Goal: Task Accomplishment & Management: Use online tool/utility

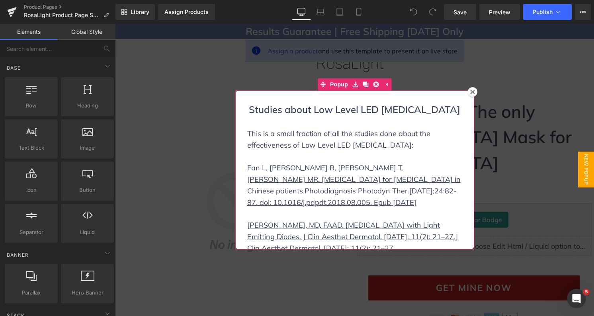
click at [474, 90] on icon at bounding box center [473, 92] width 5 height 5
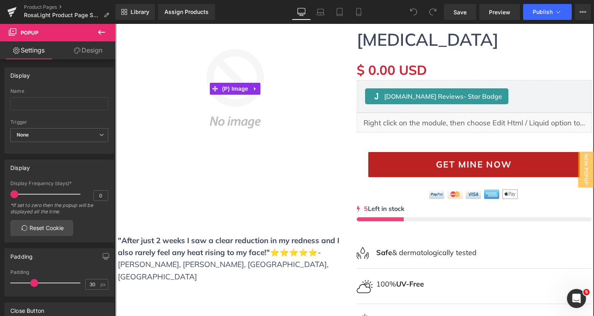
scroll to position [138, 0]
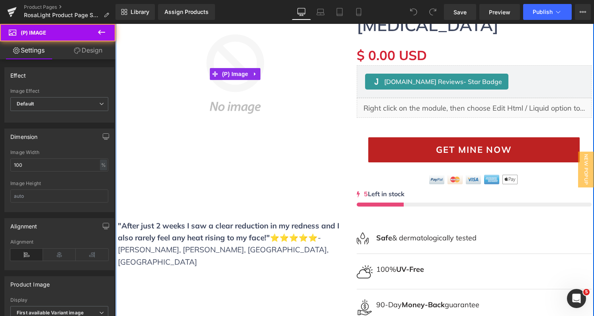
click at [258, 99] on img at bounding box center [235, 74] width 235 height 227
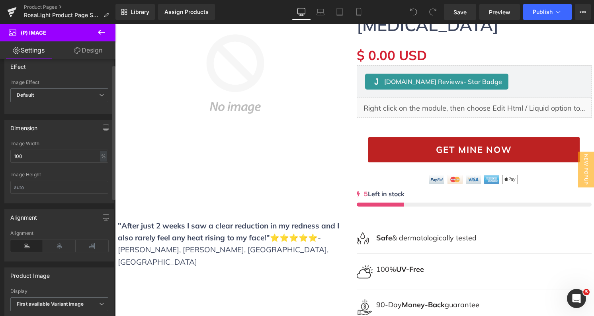
scroll to position [10, 0]
click at [76, 92] on span "Default" at bounding box center [59, 94] width 98 height 14
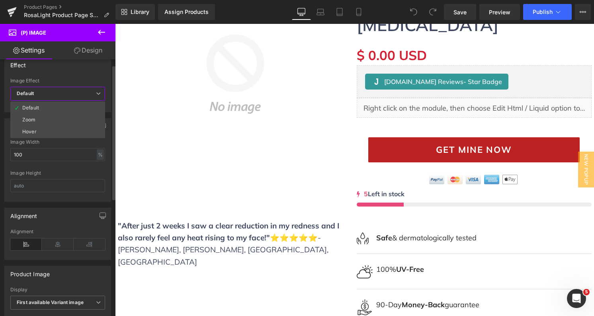
click at [76, 92] on span "Default" at bounding box center [57, 94] width 95 height 14
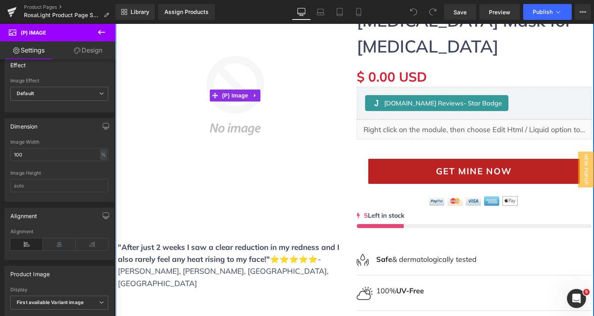
scroll to position [111, 0]
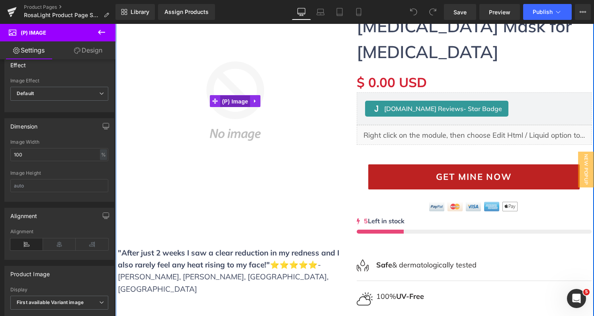
click at [235, 100] on span "(P) Image" at bounding box center [235, 102] width 30 height 12
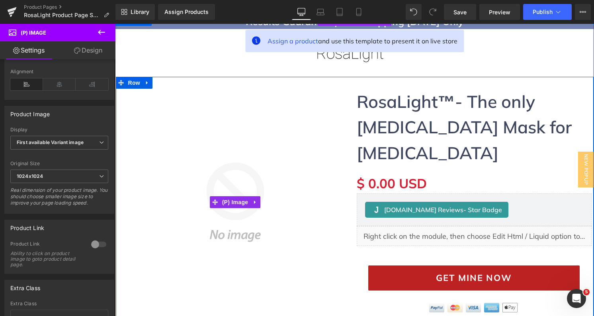
scroll to position [0, 0]
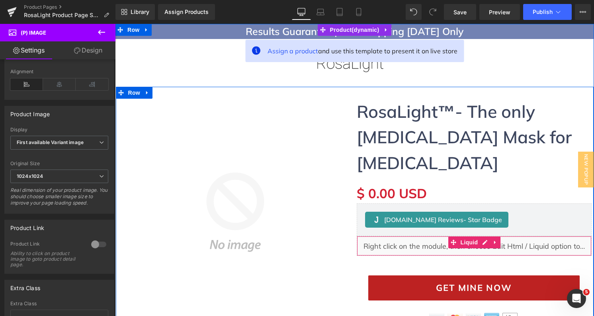
click at [425, 236] on div "Liquid" at bounding box center [474, 246] width 235 height 20
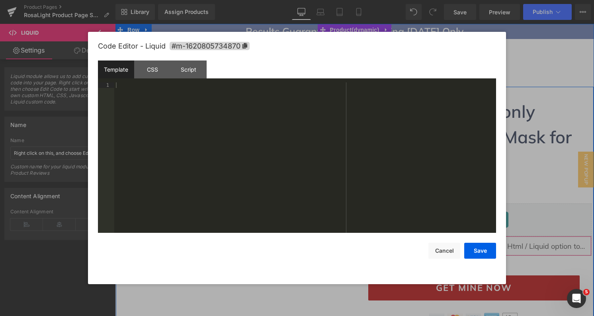
click at [484, 236] on div "Liquid" at bounding box center [474, 246] width 235 height 20
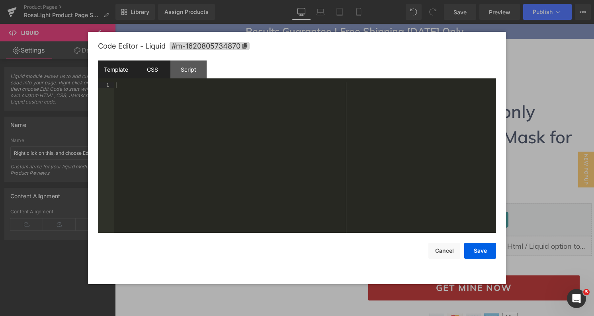
click at [151, 73] on div "CSS" at bounding box center [152, 70] width 36 height 18
click at [183, 73] on div "Script" at bounding box center [189, 70] width 36 height 18
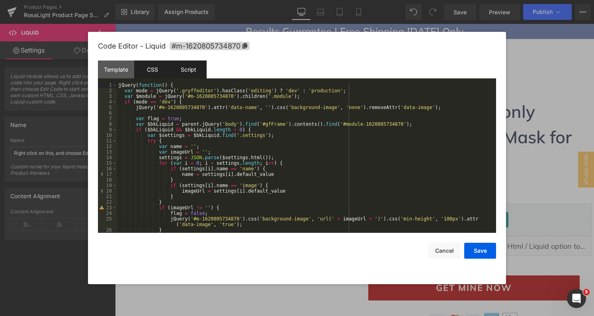
click at [149, 73] on div "CSS" at bounding box center [152, 70] width 36 height 18
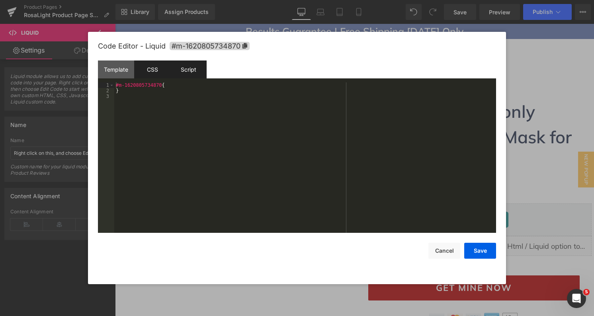
click at [182, 78] on div "Script" at bounding box center [189, 70] width 36 height 18
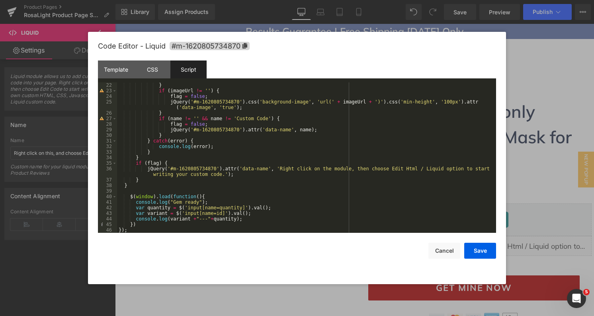
scroll to position [117, 0]
click at [449, 253] on button "Cancel" at bounding box center [445, 251] width 32 height 16
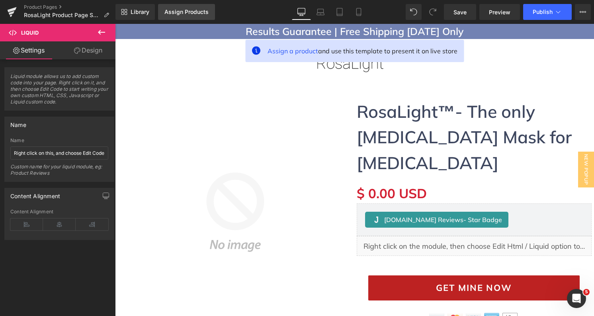
click at [196, 14] on div "Assign Products" at bounding box center [187, 12] width 44 height 6
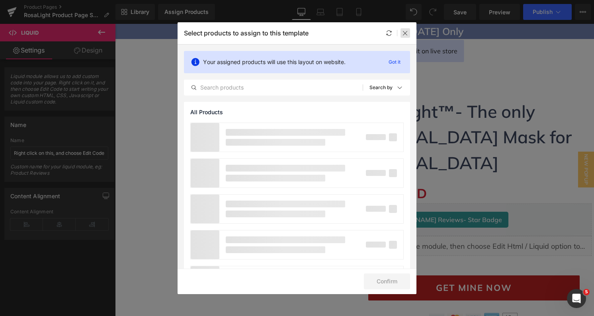
click at [404, 36] on div at bounding box center [406, 33] width 10 height 10
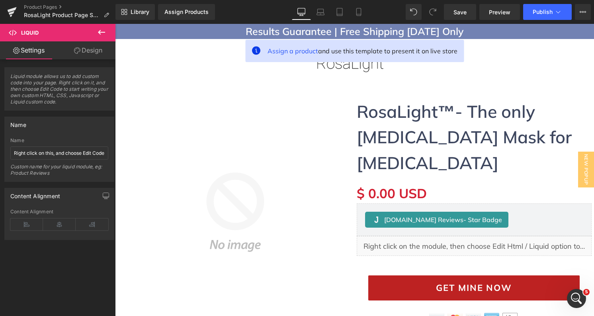
click at [104, 35] on icon at bounding box center [102, 32] width 10 height 10
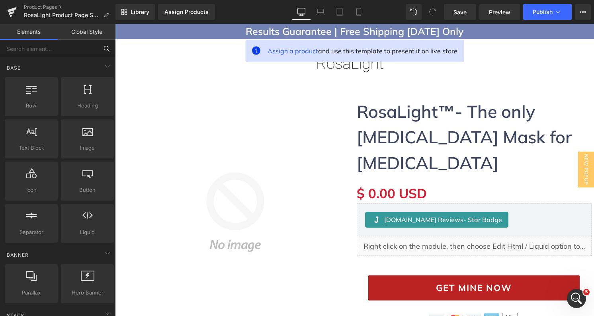
click at [41, 50] on input "text" at bounding box center [49, 49] width 98 height 18
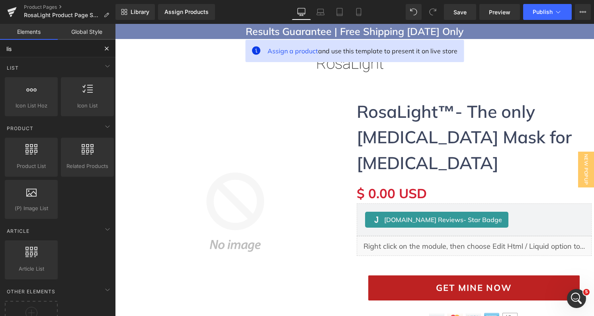
type input "list"
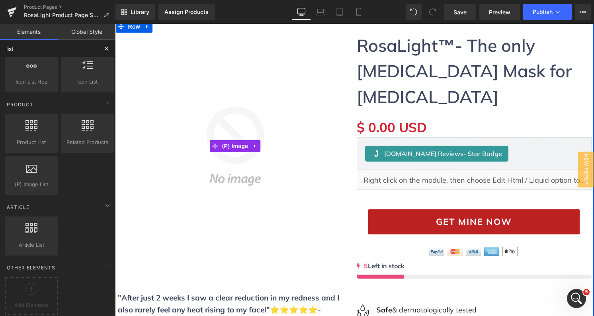
scroll to position [86, 0]
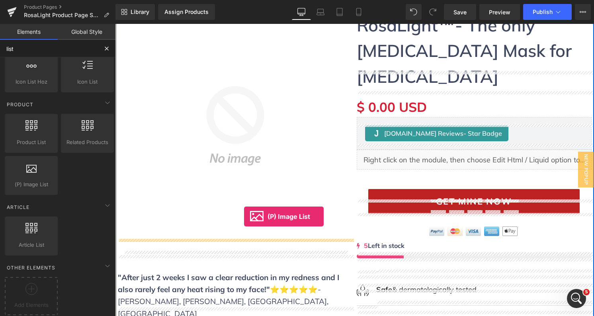
drag, startPoint x: 141, startPoint y: 197, endPoint x: 244, endPoint y: 217, distance: 105.1
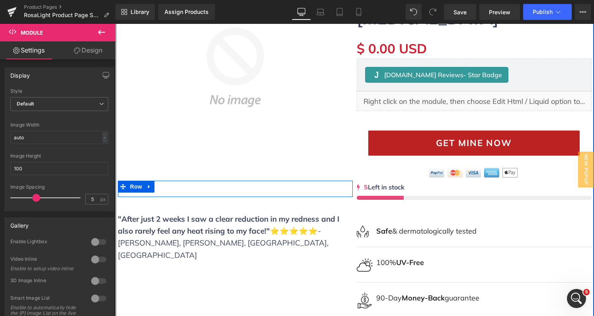
scroll to position [146, 0]
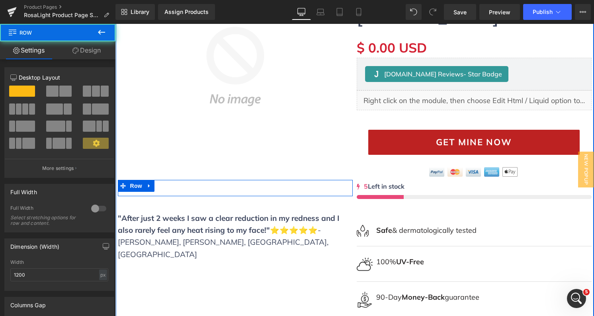
click at [228, 188] on div "Sale Off (P) Image Row" at bounding box center [235, 188] width 235 height 16
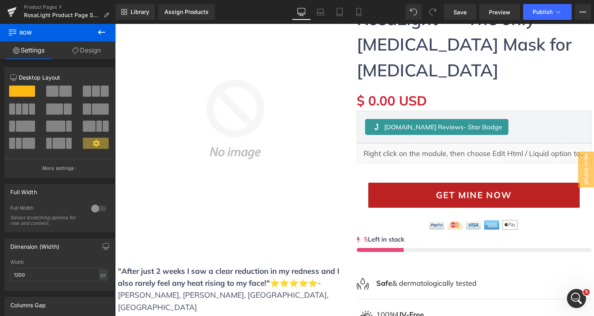
scroll to position [101, 0]
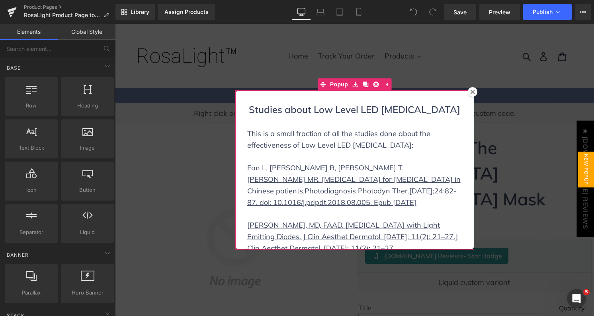
click at [475, 92] on icon at bounding box center [473, 92] width 5 height 5
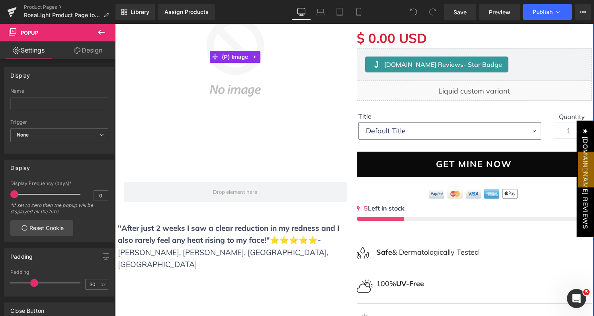
scroll to position [196, 0]
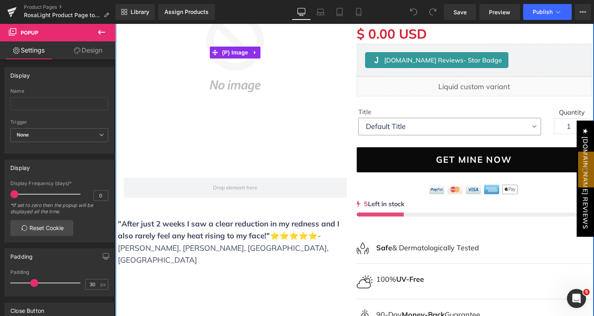
click at [274, 122] on img at bounding box center [235, 52] width 235 height 227
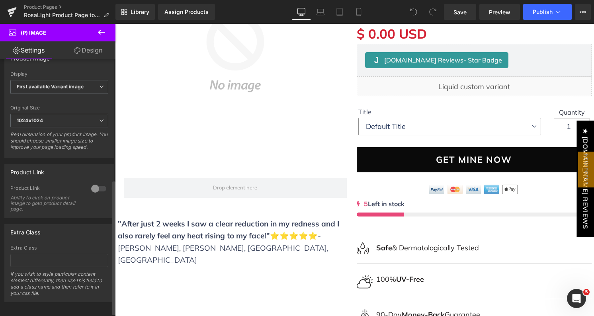
scroll to position [235, 0]
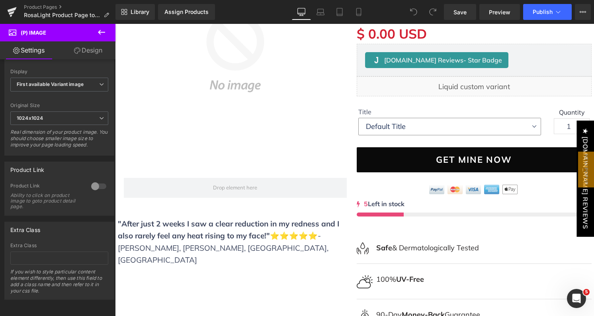
click at [96, 51] on link "Design" at bounding box center [88, 50] width 58 height 18
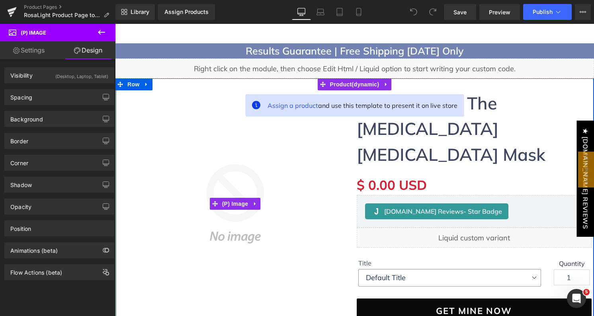
scroll to position [45, 0]
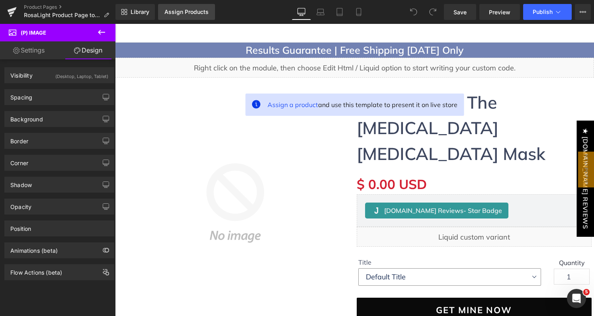
click at [200, 15] on link "Assign Products" at bounding box center [186, 12] width 57 height 16
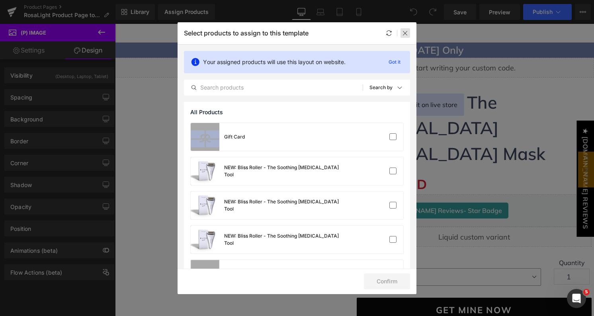
click at [410, 35] on div at bounding box center [406, 33] width 10 height 10
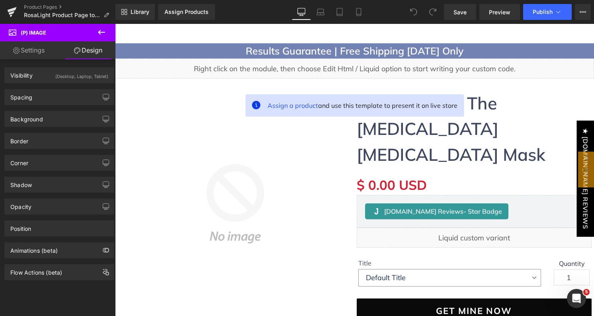
scroll to position [0, 0]
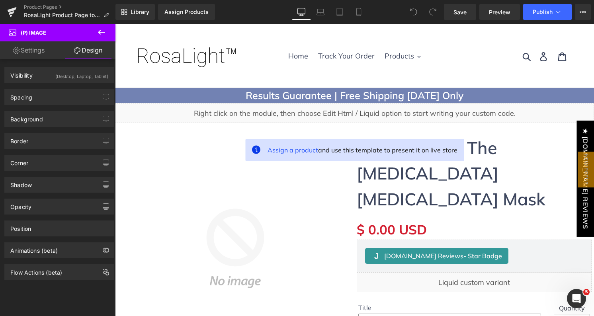
click at [99, 32] on icon at bounding box center [101, 32] width 7 height 5
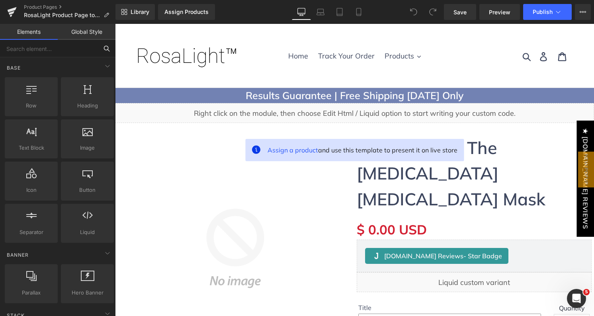
click at [52, 50] on input "text" at bounding box center [49, 49] width 98 height 18
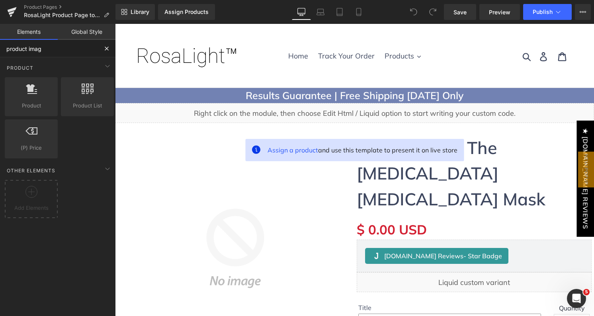
type input "product image"
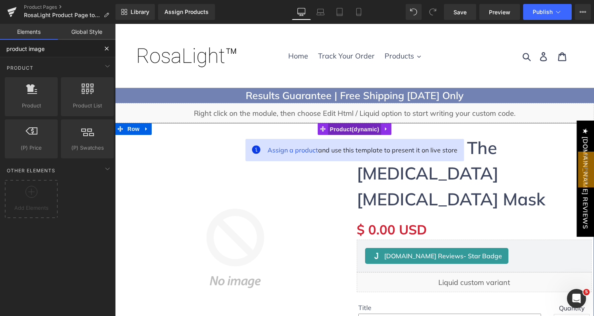
click at [365, 129] on span "Product" at bounding box center [354, 130] width 53 height 12
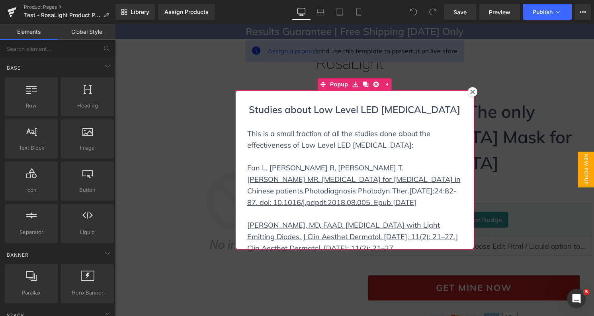
click at [470, 94] on div at bounding box center [473, 92] width 10 height 10
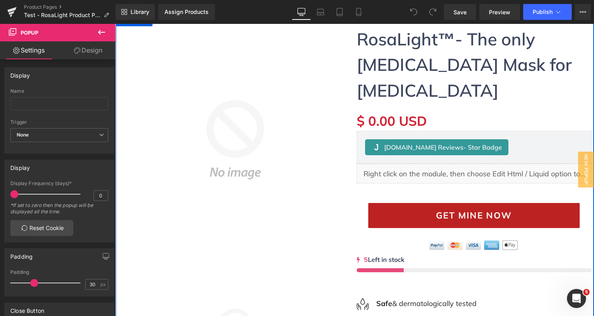
scroll to position [82, 0]
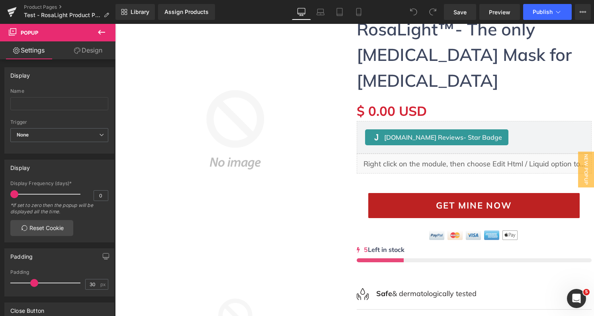
click at [100, 31] on icon at bounding box center [101, 32] width 7 height 5
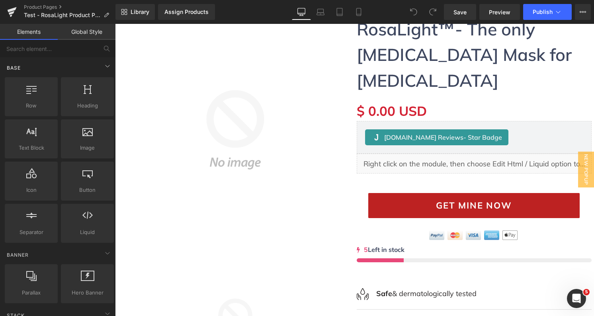
click at [42, 63] on div "Base" at bounding box center [59, 68] width 112 height 16
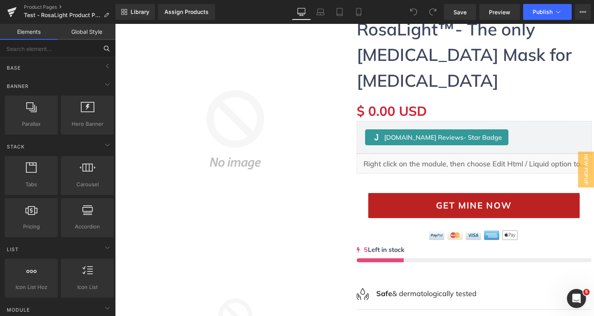
click at [40, 51] on input "text" at bounding box center [49, 49] width 98 height 18
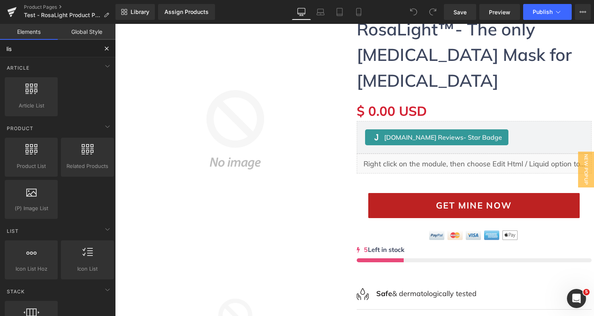
type input "list"
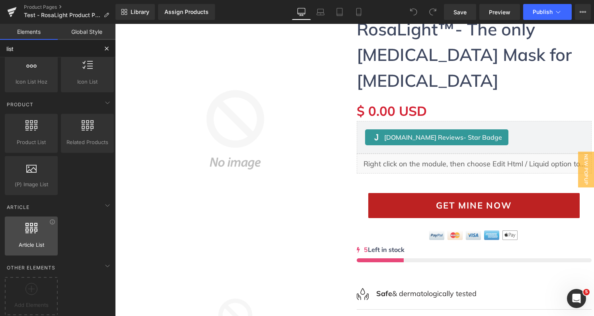
scroll to position [0, 0]
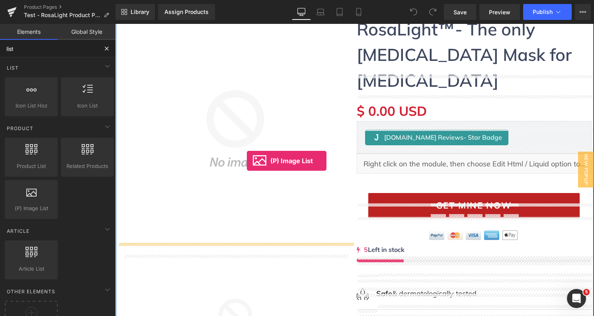
drag, startPoint x: 143, startPoint y: 217, endPoint x: 247, endPoint y: 161, distance: 118.5
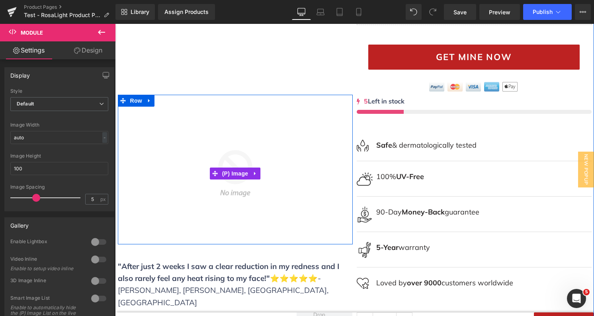
scroll to position [271, 0]
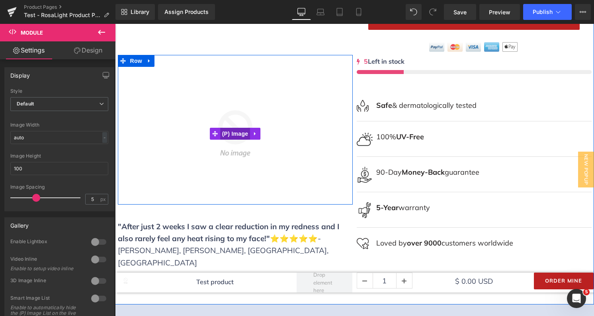
click at [239, 136] on span "(P) Image" at bounding box center [235, 134] width 30 height 12
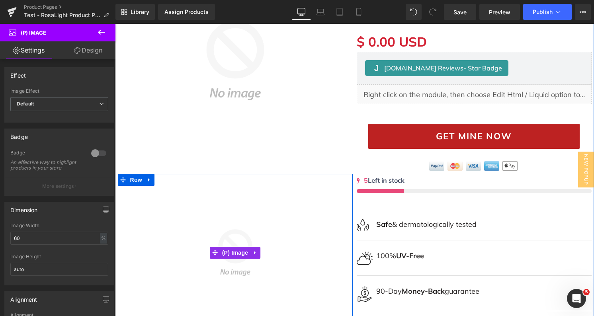
scroll to position [154, 0]
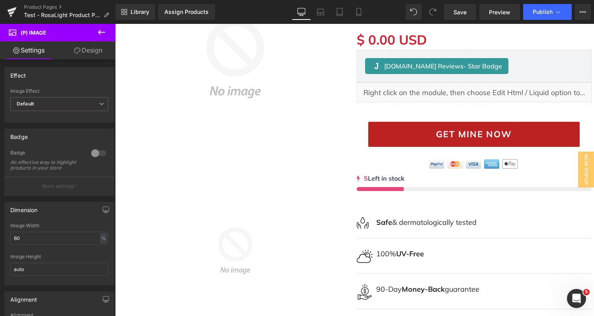
click at [90, 51] on link "Design" at bounding box center [88, 50] width 58 height 18
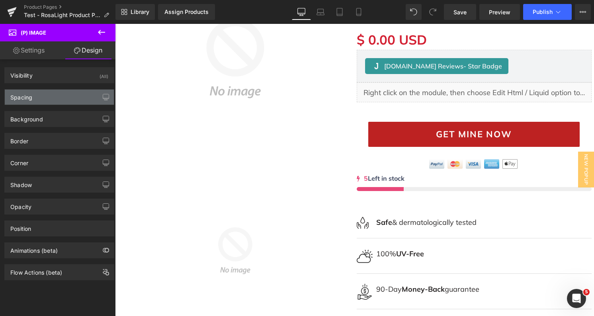
click at [80, 104] on div "Spacing" at bounding box center [59, 97] width 109 height 15
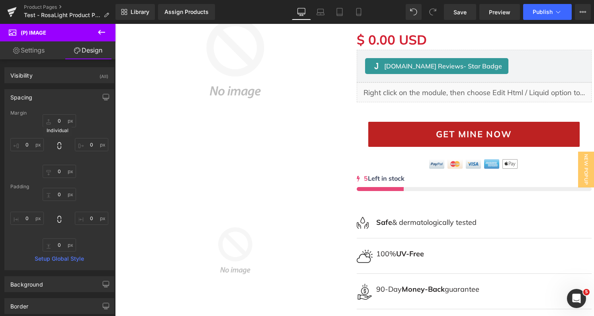
click at [58, 142] on icon at bounding box center [59, 145] width 4 height 7
click at [58, 194] on input "0" at bounding box center [59, 194] width 33 height 13
click at [59, 219] on icon at bounding box center [59, 220] width 8 height 8
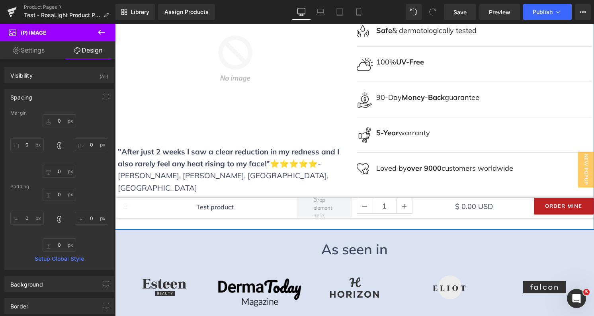
scroll to position [404, 0]
